Goal: Task Accomplishment & Management: Manage account settings

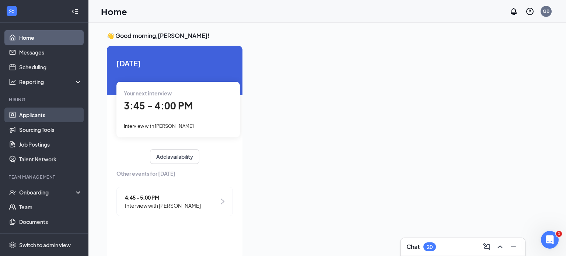
click at [29, 120] on link "Applicants" at bounding box center [50, 115] width 63 height 15
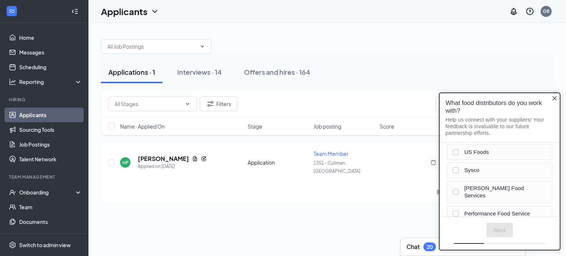
click at [552, 100] on icon "Close button" at bounding box center [554, 98] width 6 height 6
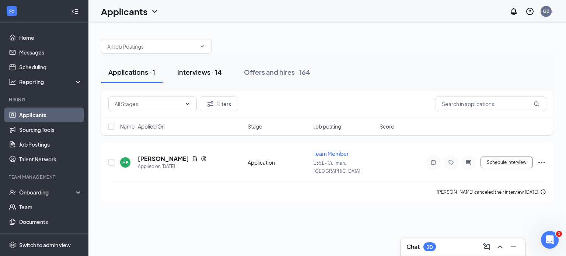
click at [205, 66] on button "Interviews · 14" at bounding box center [199, 72] width 59 height 22
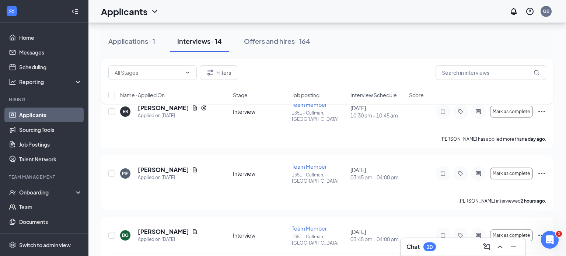
scroll to position [48, 0]
click at [132, 39] on div "Applications · 1" at bounding box center [131, 40] width 47 height 9
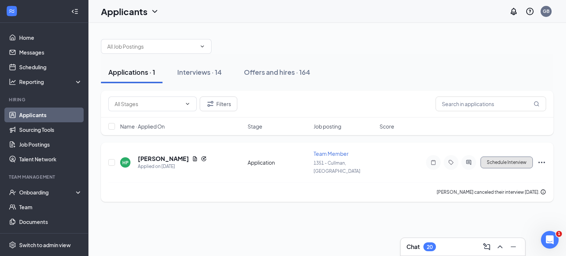
click at [501, 159] on button "Schedule Interview" at bounding box center [506, 163] width 52 height 12
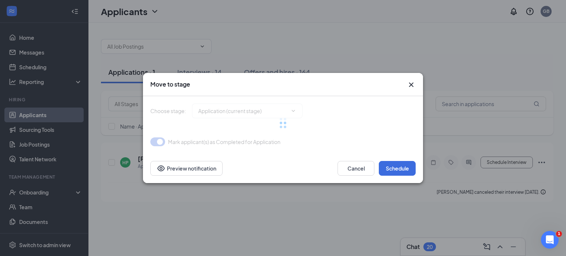
type input "Interview (next stage)"
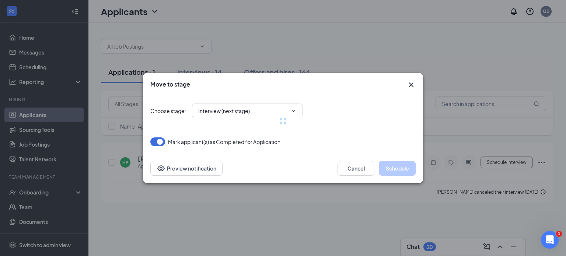
click at [415, 81] on div "Move to stage" at bounding box center [283, 84] width 280 height 23
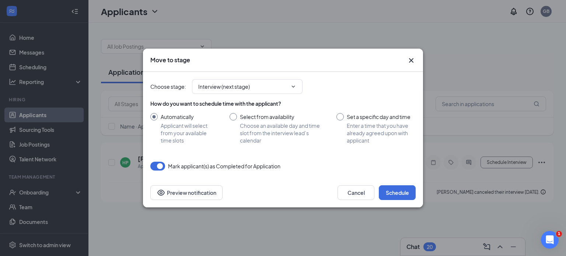
click at [407, 62] on icon "Cross" at bounding box center [411, 60] width 9 height 9
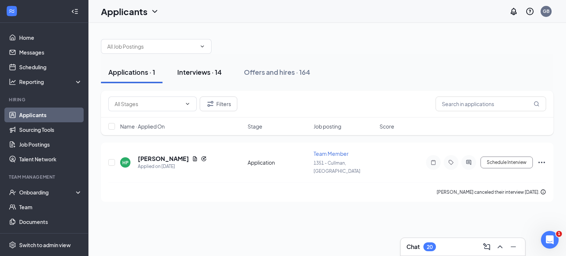
click at [181, 72] on div "Interviews · 14" at bounding box center [199, 71] width 45 height 9
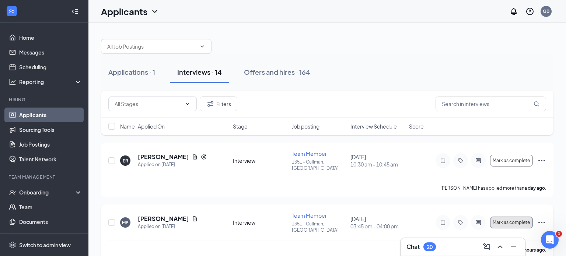
click at [499, 220] on span "Mark as complete" at bounding box center [510, 222] width 37 height 5
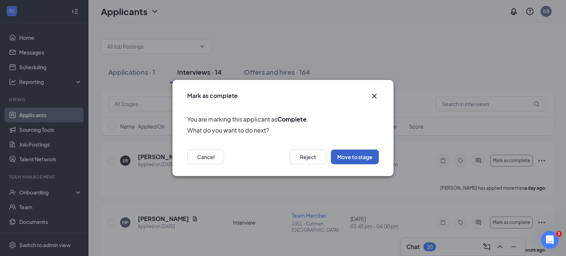
click at [375, 161] on button "Move to stage" at bounding box center [355, 157] width 48 height 15
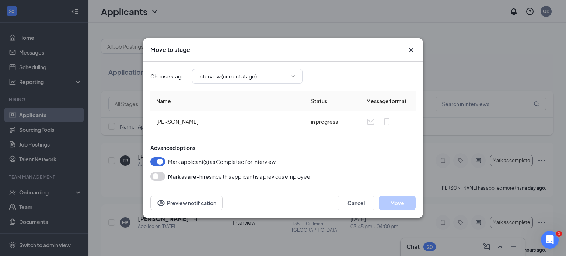
type input "Ready To Onboard (final stage)"
click at [393, 208] on button "Move" at bounding box center [397, 203] width 37 height 15
click at [393, 215] on div "[DATE] 03:45 pm - 04:00 pm" at bounding box center [377, 222] width 54 height 15
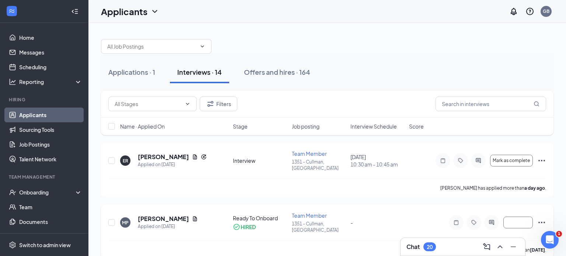
click at [542, 218] on icon "Ellipses" at bounding box center [541, 222] width 9 height 9
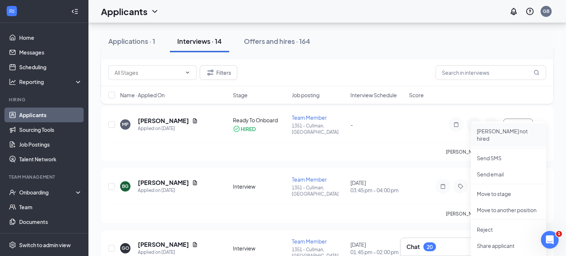
scroll to position [101, 0]
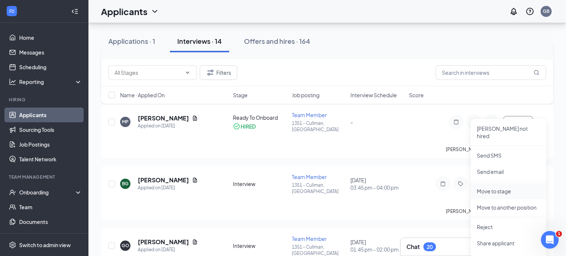
click at [478, 187] on p "Move to stage" at bounding box center [507, 190] width 63 height 7
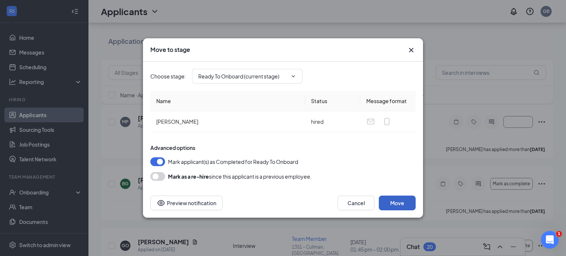
click at [399, 202] on button "Move" at bounding box center [397, 203] width 37 height 15
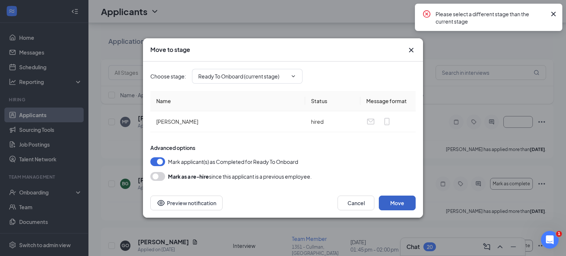
click at [399, 202] on button "Move" at bounding box center [397, 203] width 37 height 15
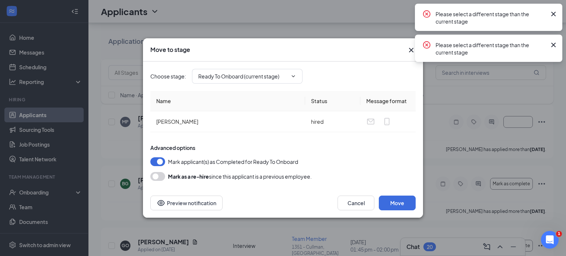
click at [410, 50] on icon "Cross" at bounding box center [411, 50] width 4 height 4
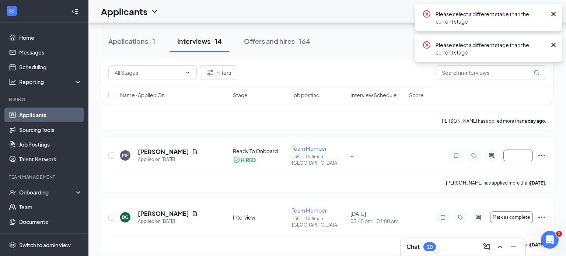
scroll to position [66, 0]
click at [162, 148] on h5 "[PERSON_NAME]" at bounding box center [163, 152] width 51 height 8
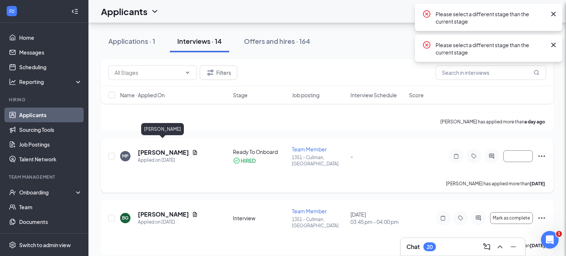
click at [162, 142] on div "MP [PERSON_NAME] Team Member at 1351 - Cullman, [GEOGRAPHIC_DATA] Add a tag App…" at bounding box center [283, 128] width 566 height 256
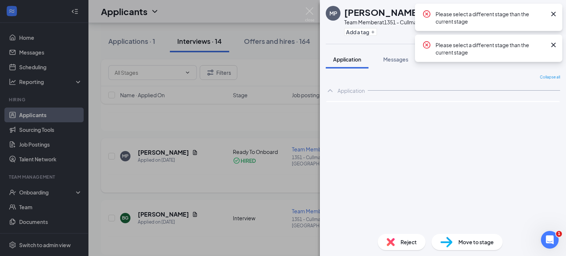
click at [162, 148] on h5 "[PERSON_NAME]" at bounding box center [163, 152] width 51 height 8
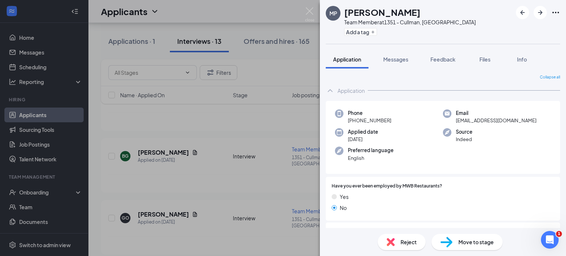
click at [37, 192] on div "MP [PERSON_NAME] Team Member at 1351 - Cullman, [GEOGRAPHIC_DATA] Add a tag App…" at bounding box center [283, 128] width 566 height 256
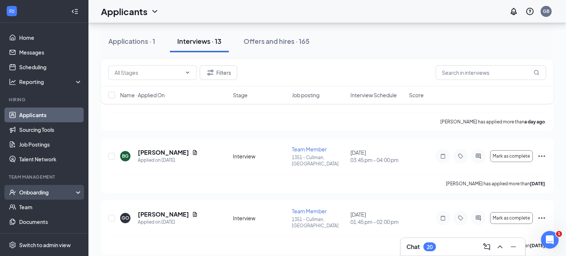
click at [28, 195] on div "Onboarding" at bounding box center [47, 192] width 57 height 7
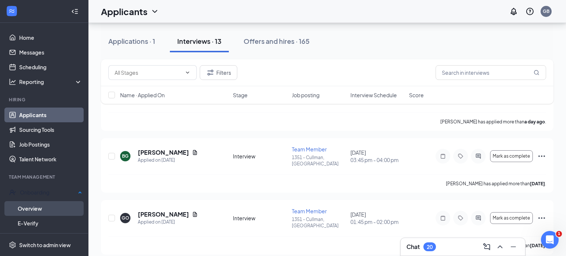
click at [28, 207] on link "Overview" at bounding box center [50, 208] width 64 height 15
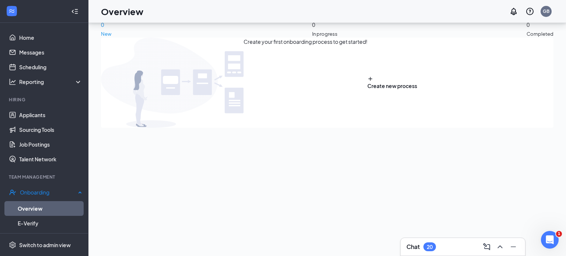
scroll to position [33, 0]
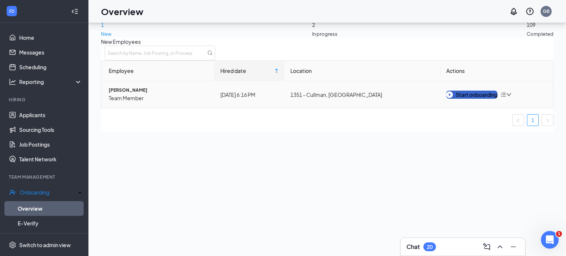
click at [474, 99] on button "Start onboarding" at bounding box center [471, 95] width 51 height 8
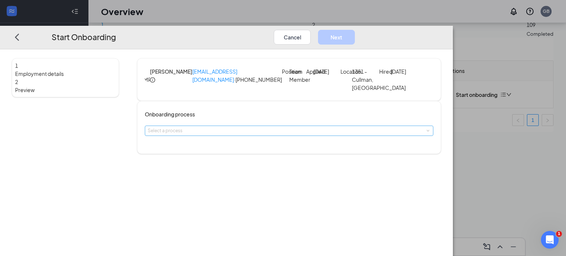
click at [222, 134] on div "Select a process" at bounding box center [287, 130] width 279 height 7
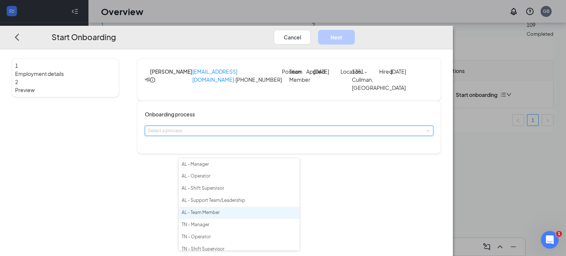
click at [202, 215] on span "AL - Team Member" at bounding box center [201, 213] width 38 height 6
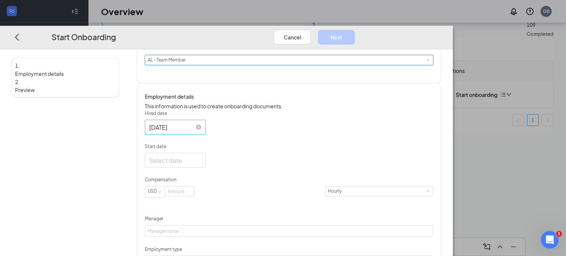
scroll to position [73, 0]
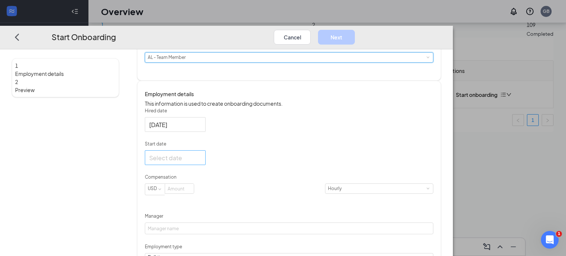
click at [189, 165] on div at bounding box center [175, 157] width 61 height 15
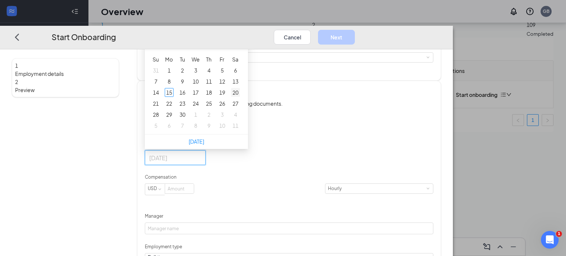
type input "[DATE]"
click at [240, 96] on div "20" at bounding box center [235, 92] width 9 height 9
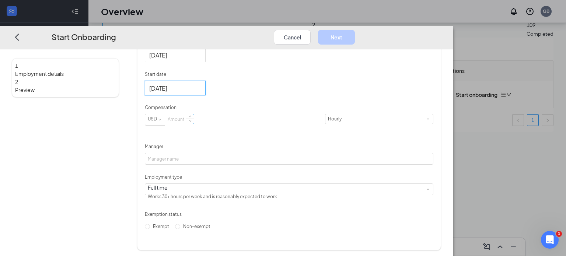
scroll to position [146, 0]
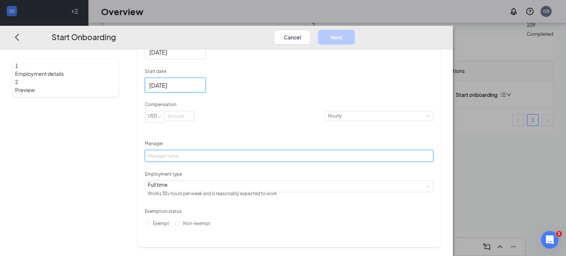
click at [191, 162] on input "Manager" at bounding box center [289, 156] width 288 height 12
type input "[PERSON_NAME]"
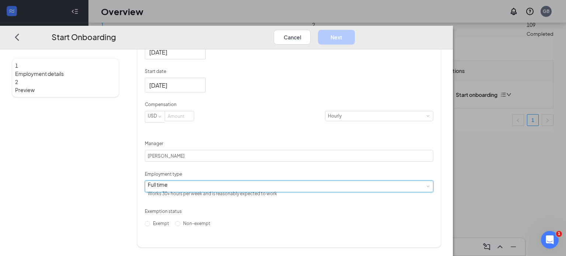
click at [213, 191] on div "Full time Works 30+ hours per week and is reasonably expected to work" at bounding box center [289, 185] width 282 height 11
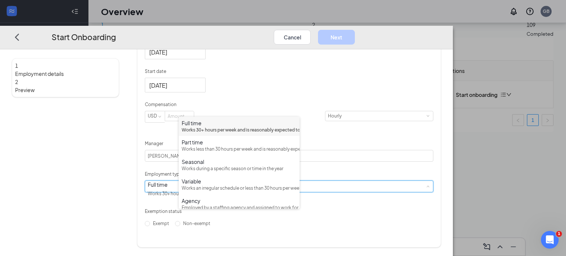
click at [188, 132] on div "Works 30+ hours per week and is reasonably expected to work" at bounding box center [239, 130] width 115 height 7
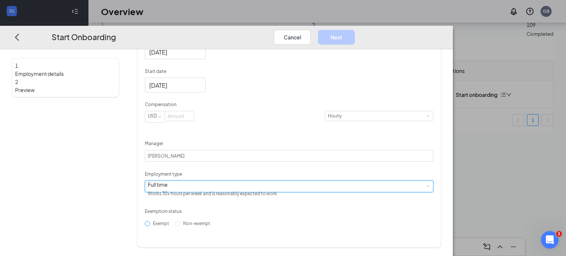
scroll to position [175, 0]
click at [185, 226] on span "Non-exempt" at bounding box center [196, 223] width 33 height 6
click at [180, 226] on input "Non-exempt" at bounding box center [177, 223] width 5 height 5
radio input "true"
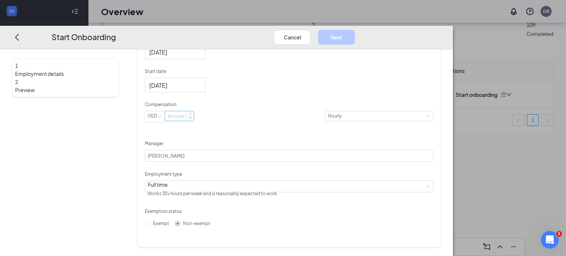
click at [194, 117] on input at bounding box center [179, 116] width 29 height 10
type input "9"
type input "12.25"
click at [355, 29] on button "Next" at bounding box center [336, 36] width 37 height 15
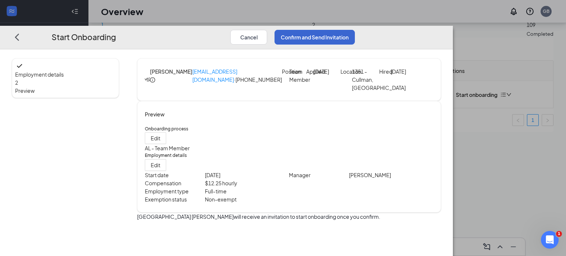
scroll to position [3, 0]
click at [355, 29] on button "Confirm and Send Invitation" at bounding box center [314, 36] width 80 height 15
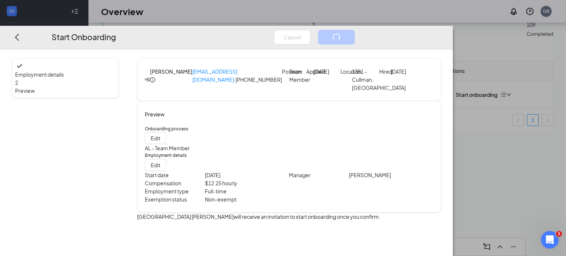
scroll to position [0, 0]
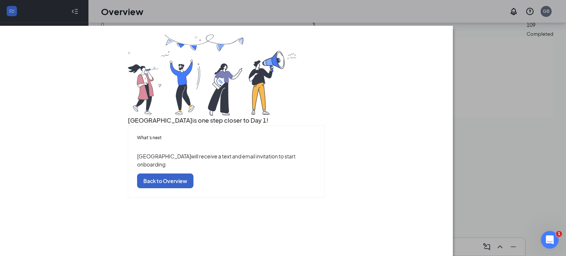
click at [193, 188] on button "Back to Overview" at bounding box center [165, 180] width 56 height 15
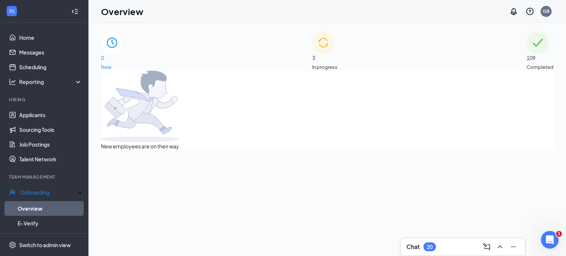
click at [312, 65] on div "3 In progress" at bounding box center [324, 51] width 25 height 39
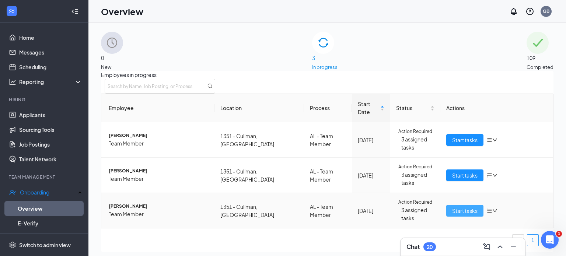
click at [453, 207] on span "Start tasks" at bounding box center [464, 211] width 25 height 8
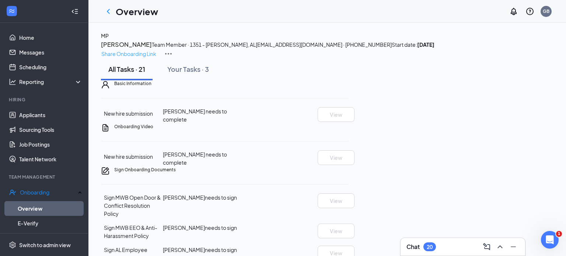
click at [156, 50] on p "Share Onboarding Link" at bounding box center [128, 54] width 55 height 8
type textarea "Hi [PERSON_NAME], This is a gentle reminder to complete your onboarding before …"
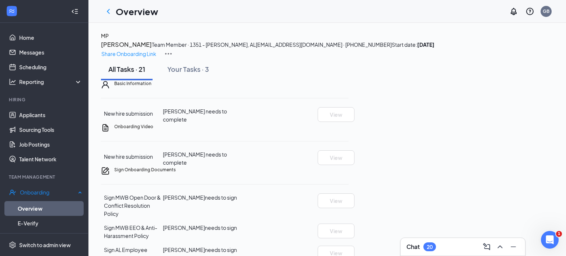
click at [36, 203] on link "Overview" at bounding box center [50, 208] width 64 height 15
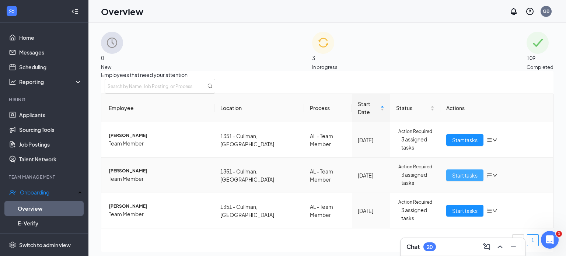
click at [460, 171] on span "Start tasks" at bounding box center [464, 175] width 25 height 8
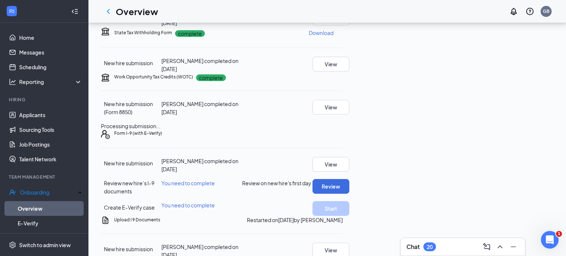
scroll to position [651, 0]
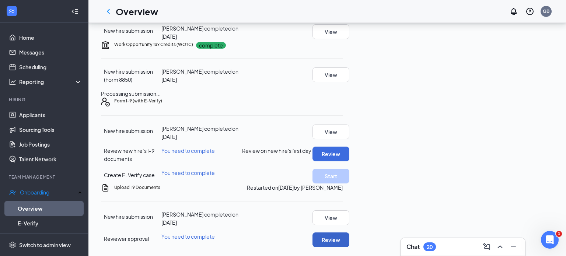
click at [349, 232] on button "Review" at bounding box center [330, 239] width 37 height 15
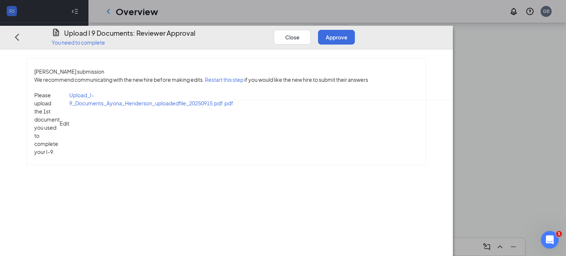
click at [95, 91] on div "Please upload the 1st document you used to complete your I-9. Edit Upload_I-9_D…" at bounding box center [226, 123] width 384 height 65
click at [95, 92] on span "Upload_I-9_Documents_Ayona_Henderson_uploadedfile_20250915.pdf.pdf" at bounding box center [151, 99] width 164 height 15
click at [355, 29] on button "Approve" at bounding box center [336, 36] width 37 height 15
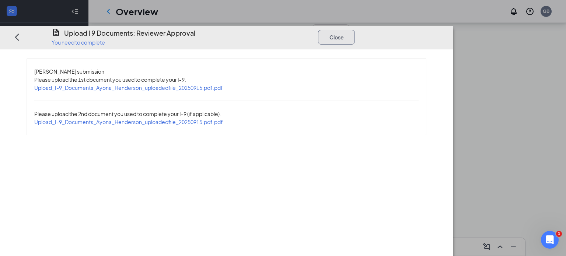
click at [355, 29] on button "Close" at bounding box center [336, 36] width 37 height 15
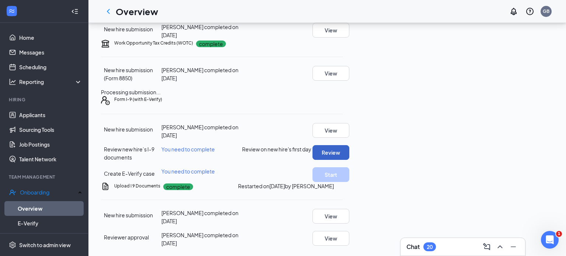
click at [349, 145] on button "Review" at bounding box center [330, 152] width 37 height 15
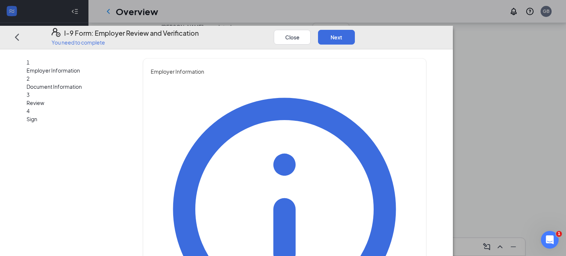
type input "[PERSON_NAME]"
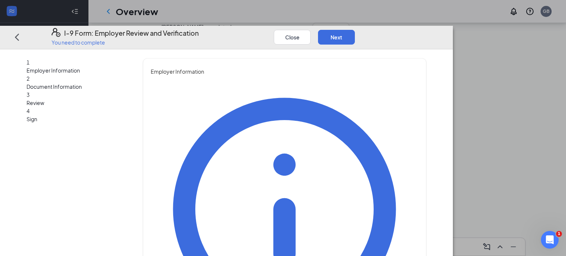
type input "General Manager"
type input "[EMAIL_ADDRESS][DOMAIN_NAME]"
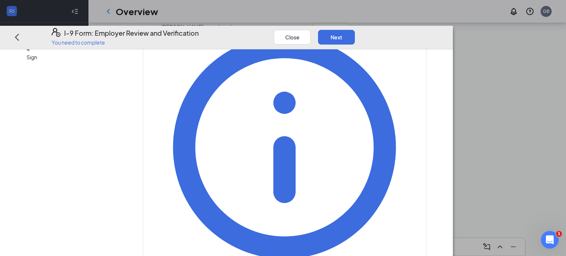
scroll to position [80, 0]
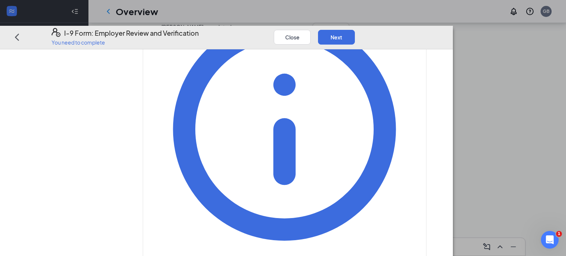
type input "2565059901"
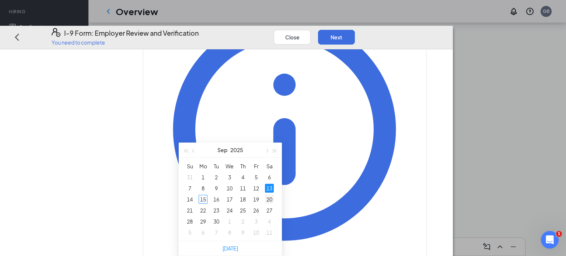
type input "[DATE]"
click at [268, 195] on div "20" at bounding box center [269, 199] width 9 height 9
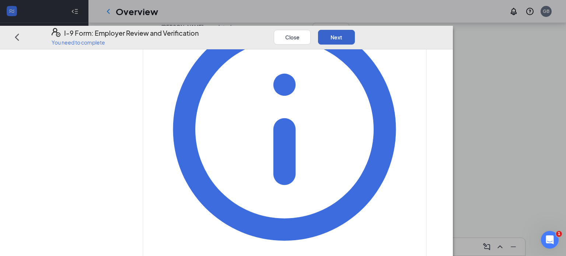
click at [355, 29] on button "Next" at bounding box center [336, 36] width 37 height 15
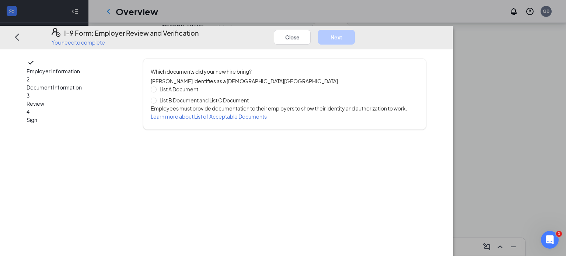
click at [177, 95] on div "Which documents did your new hire bring? [PERSON_NAME] identifies as a [DEMOGRA…" at bounding box center [284, 93] width 283 height 71
click at [156, 97] on input "List B Document and List C Document" at bounding box center [153, 99] width 5 height 5
radio input "true"
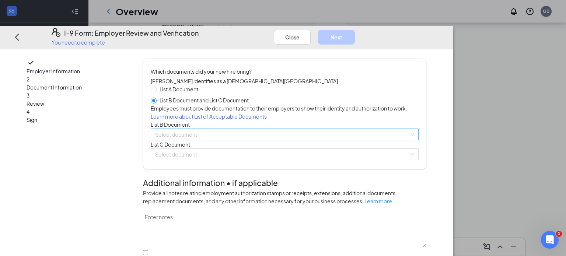
click at [203, 140] on input "search" at bounding box center [281, 134] width 253 height 11
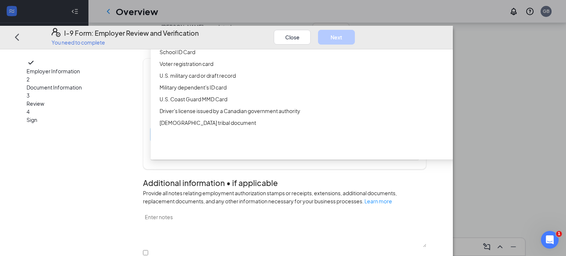
click at [205, 32] on div "Driver’s License issued by U.S State or outlying US possession" at bounding box center [334, 28] width 351 height 8
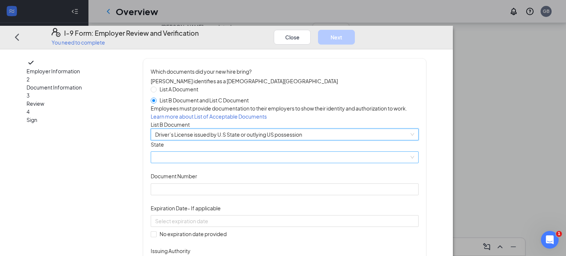
click at [196, 163] on span at bounding box center [284, 157] width 259 height 11
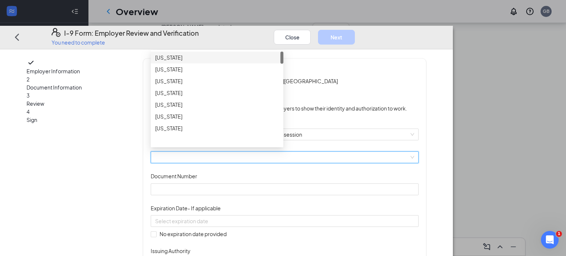
click at [210, 63] on div "[US_STATE]" at bounding box center [217, 57] width 133 height 12
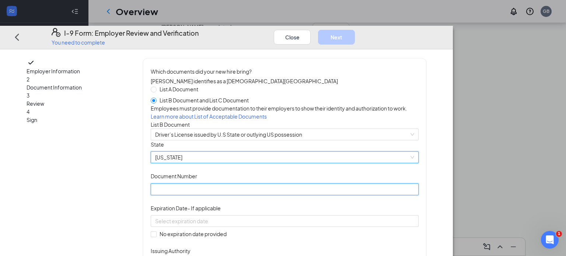
click at [203, 195] on input "Document Number" at bounding box center [284, 189] width 267 height 12
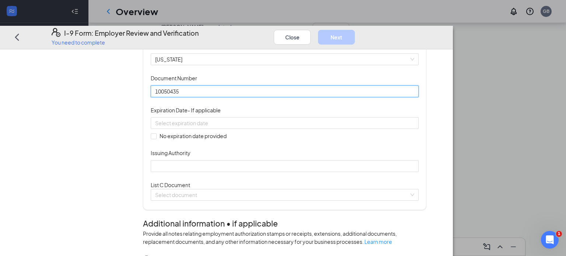
scroll to position [130, 0]
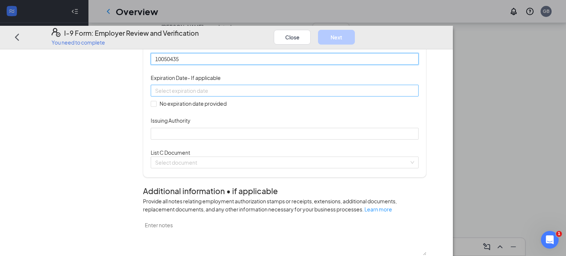
type input "10050435"
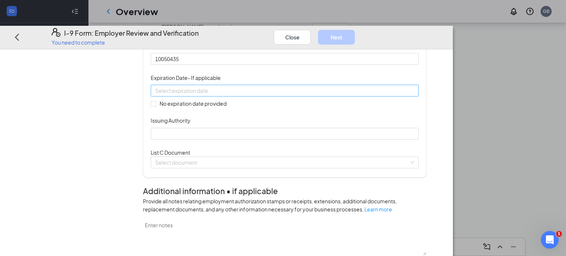
click at [224, 95] on input at bounding box center [283, 91] width 257 height 8
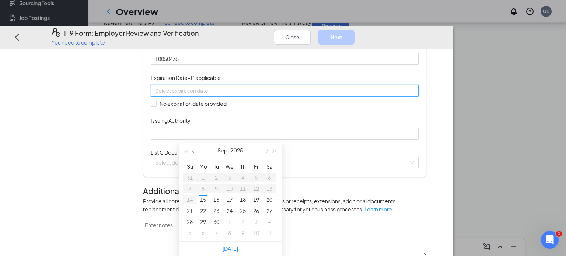
click at [194, 150] on span "button" at bounding box center [194, 152] width 4 height 4
click at [193, 151] on span "button" at bounding box center [194, 152] width 4 height 4
click at [274, 148] on button "button" at bounding box center [275, 150] width 8 height 15
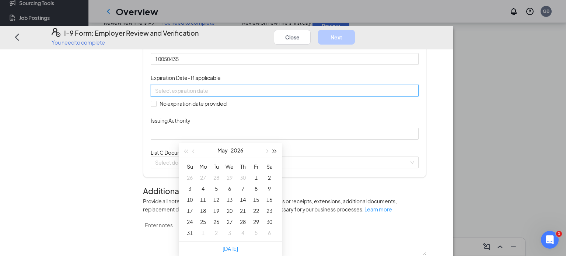
click at [274, 148] on button "button" at bounding box center [275, 150] width 8 height 15
type input "[DATE]"
click at [256, 187] on div "7" at bounding box center [256, 188] width 9 height 9
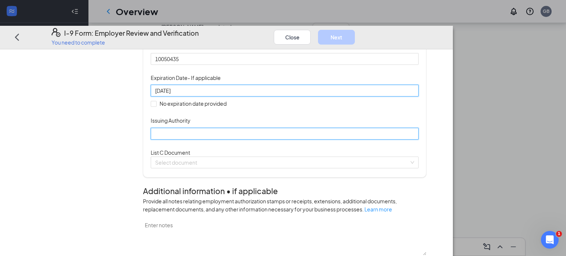
click at [205, 139] on input "Issuing Authority" at bounding box center [284, 133] width 267 height 12
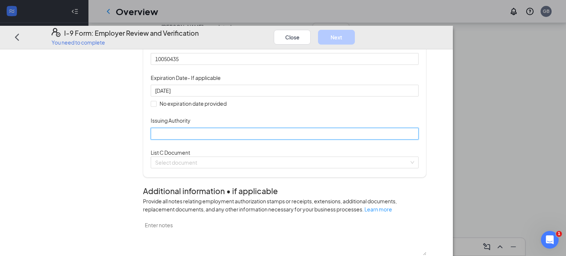
type input "[US_STATE]"
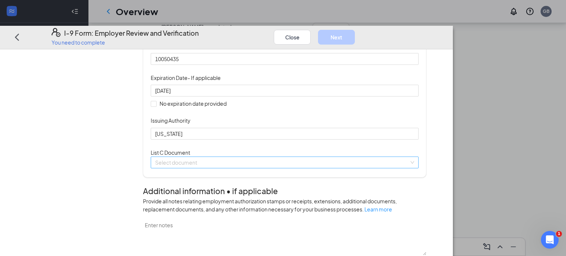
click at [197, 168] on input "search" at bounding box center [281, 162] width 253 height 11
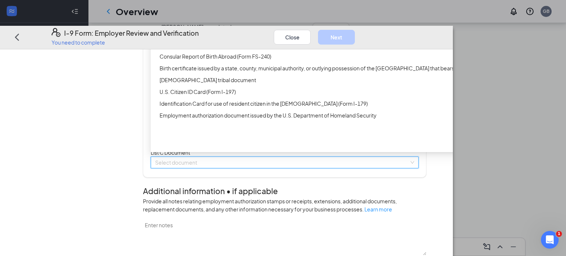
click at [198, 27] on div "Unrestricted Social Security Card" at bounding box center [333, 21] width 365 height 12
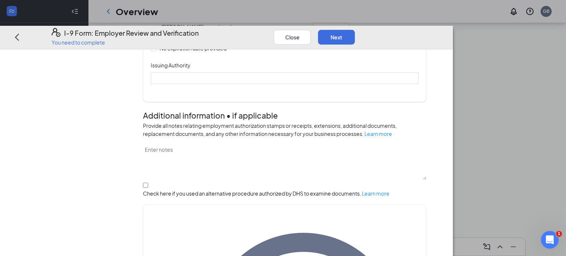
scroll to position [312, 0]
click at [194, 10] on input "Document Number" at bounding box center [284, 4] width 267 height 12
type input "419578915"
click at [209, 39] on input at bounding box center [283, 35] width 257 height 8
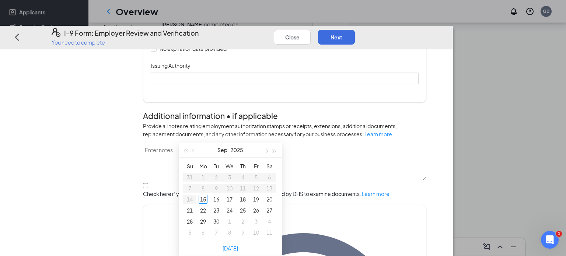
click at [324, 84] on div "Document Title Unrestricted Social Security Card Document Number 419578915 Expi…" at bounding box center [284, 35] width 267 height 98
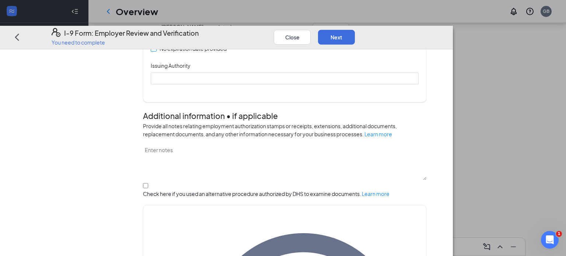
click at [229, 52] on span "No expiration date provided" at bounding box center [193, 48] width 73 height 8
click at [156, 51] on input "No expiration date provided" at bounding box center [153, 48] width 5 height 5
checkbox input "true"
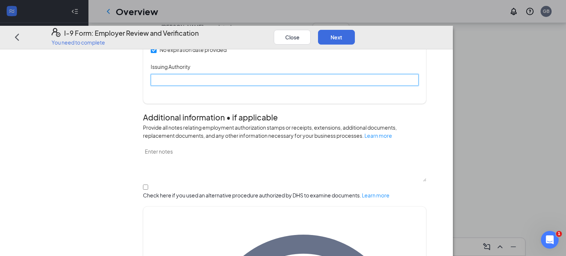
click at [228, 85] on input "Issuing Authority" at bounding box center [284, 80] width 267 height 12
type input "Social security administration"
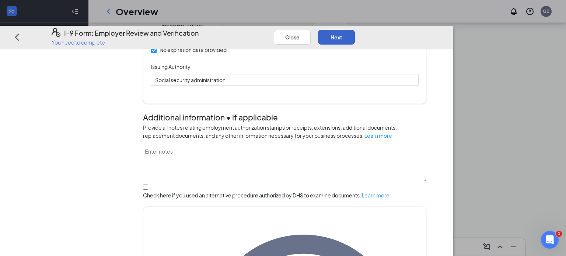
click at [355, 29] on button "Next" at bounding box center [336, 36] width 37 height 15
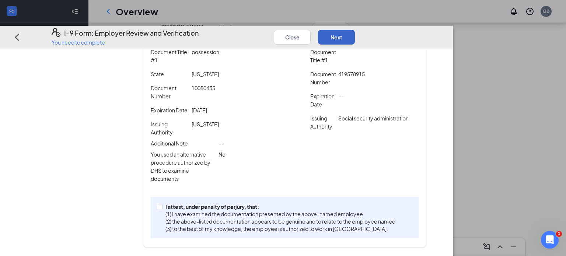
scroll to position [170, 0]
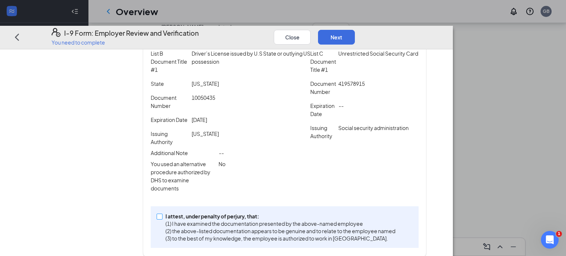
click at [186, 212] on label "I attest, under penalty of [PERSON_NAME], that: (1) I have examined the documen…" at bounding box center [278, 227] width 242 height 30
click at [162, 213] on input "I attest, under penalty of [PERSON_NAME], that: (1) I have examined the documen…" at bounding box center [159, 215] width 5 height 5
checkbox input "true"
click at [355, 29] on button "Next" at bounding box center [336, 36] width 37 height 15
